Goal: Task Accomplishment & Management: Manage account settings

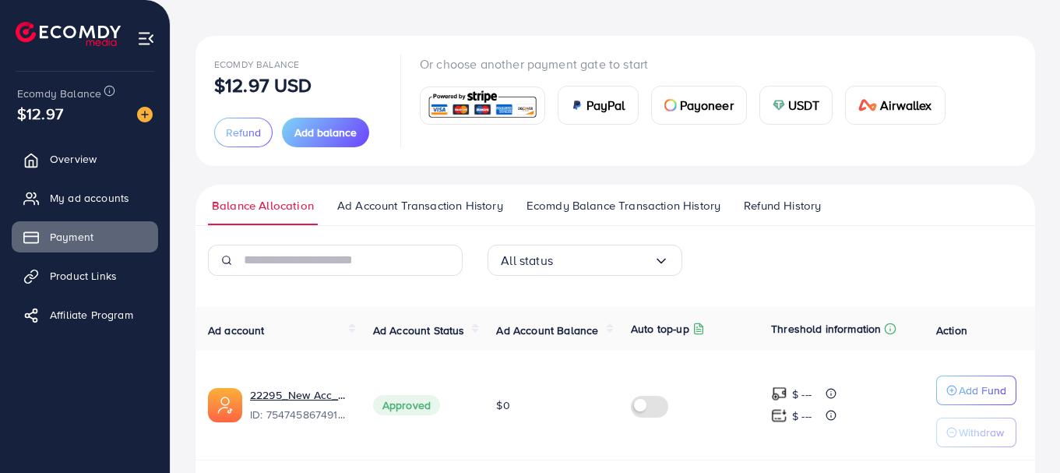
scroll to position [49, 0]
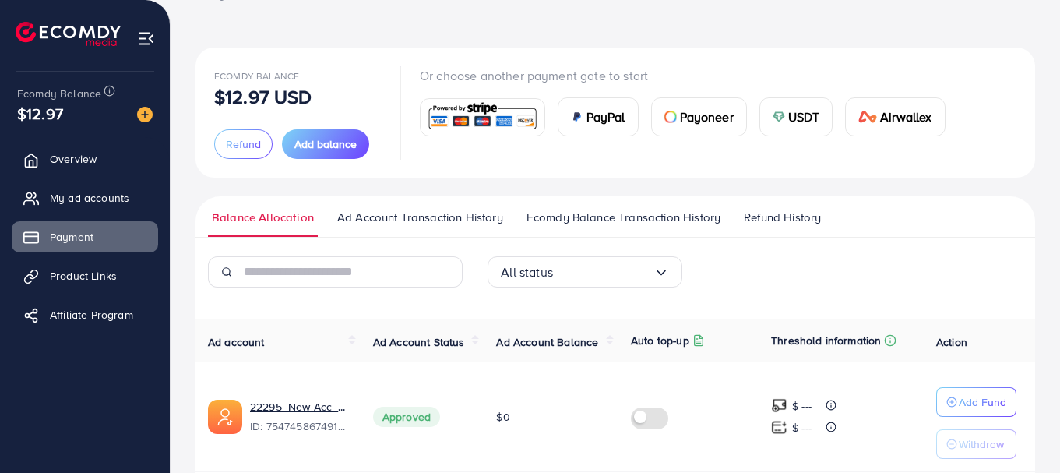
click at [140, 43] on img at bounding box center [146, 39] width 18 height 18
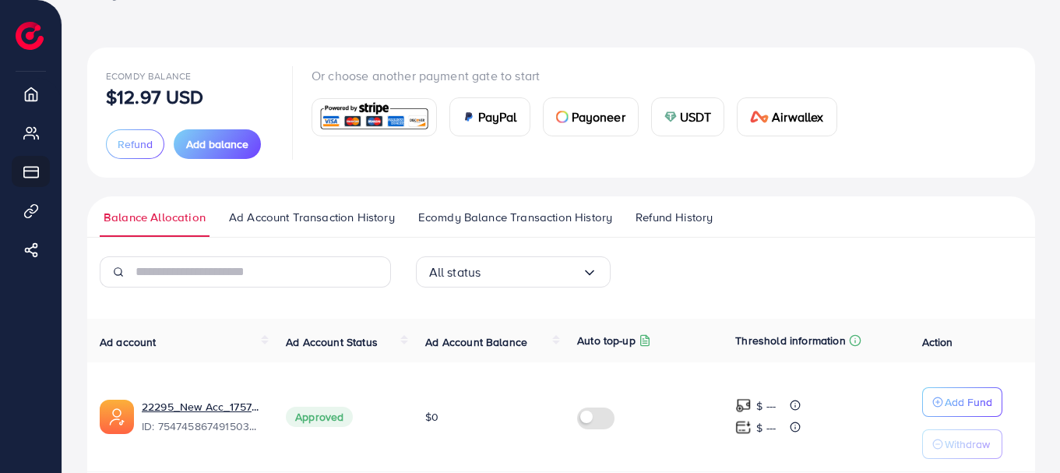
click at [140, 43] on div "Ecomdy Balance $12.97 USD Refund Add balance Or choose another payment gate to …" at bounding box center [560, 299] width 997 height 696
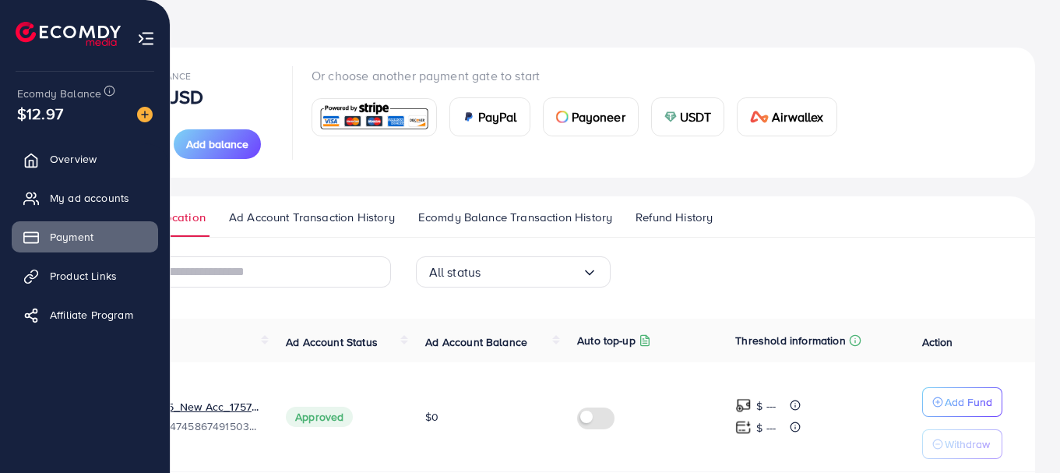
click at [26, 38] on img at bounding box center [68, 34] width 105 height 24
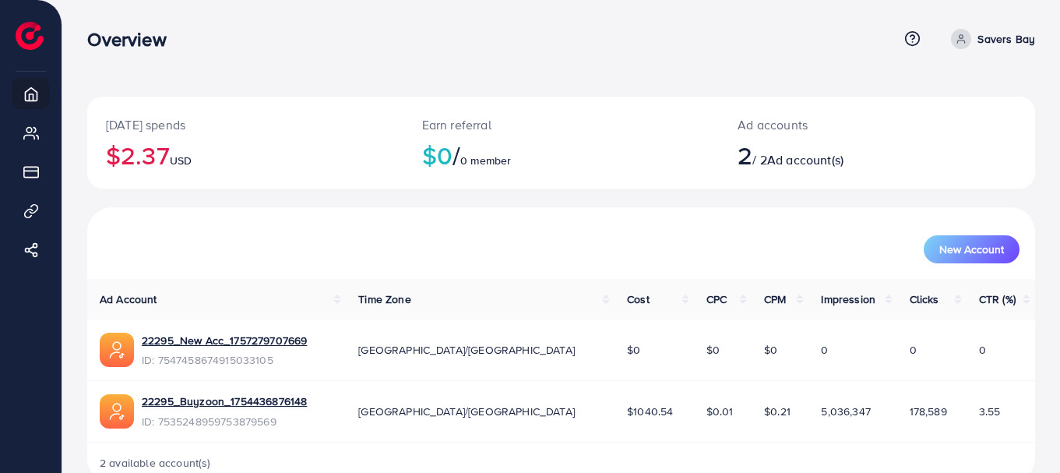
click at [983, 31] on p "Savers Bay" at bounding box center [1006, 39] width 58 height 19
click at [919, 139] on link "Log out" at bounding box center [960, 128] width 148 height 35
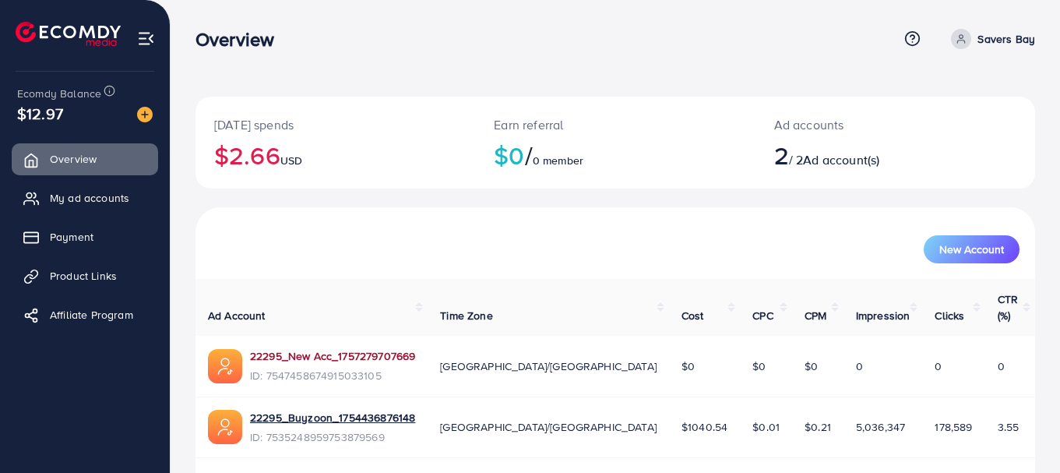
click at [333, 348] on link "22295_New Acc_1757279707669" at bounding box center [332, 356] width 165 height 16
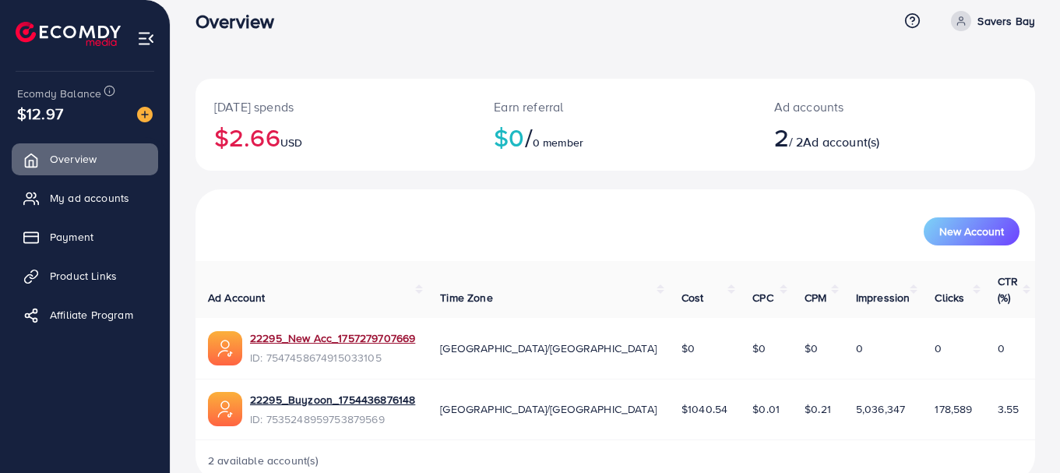
scroll to position [35, 0]
